Goal: Task Accomplishment & Management: Manage account settings

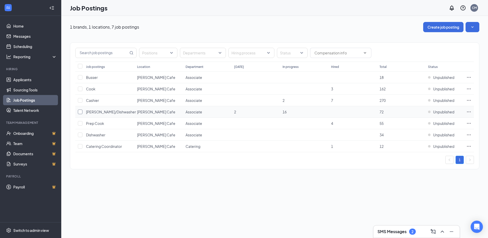
click at [79, 113] on input "checkbox" at bounding box center [80, 112] width 5 height 5
checkbox input "true"
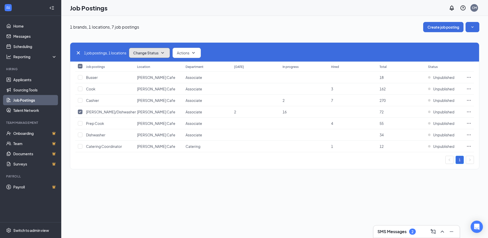
click at [170, 54] on button "Change Status" at bounding box center [149, 53] width 41 height 10
click at [147, 67] on div "Publish" at bounding box center [160, 66] width 61 height 11
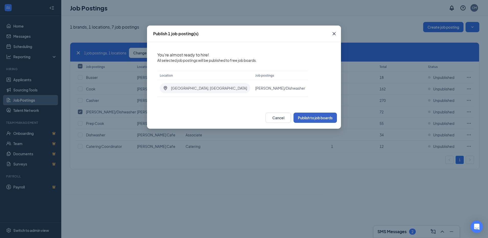
click at [317, 120] on button "Publish to job boards" at bounding box center [315, 118] width 43 height 10
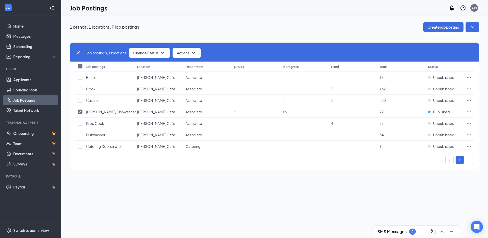
click at [314, 26] on div "1 brands, 1 locations, 7 job postings Create job posting" at bounding box center [275, 27] width 410 height 10
click at [290, 19] on div "1 brands, 1 locations, 7 job postings Create job posting 1 job postings, 1 loca…" at bounding box center [274, 98] width 427 height 165
click at [158, 50] on button "Change Status" at bounding box center [149, 53] width 41 height 10
click at [149, 78] on span "Unpublish" at bounding box center [142, 78] width 17 height 6
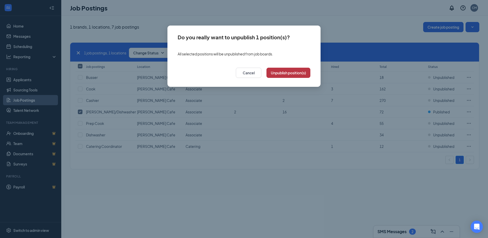
click at [300, 74] on button "Unpublish position(s)" at bounding box center [289, 73] width 44 height 10
